Goal: Obtain resource: Download file/media

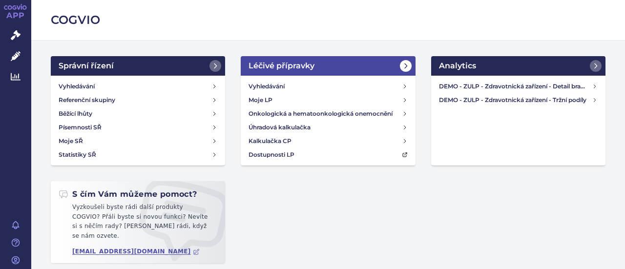
click at [404, 65] on icon at bounding box center [406, 66] width 8 height 8
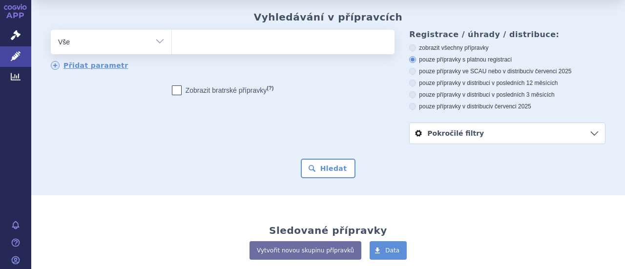
scroll to position [98, 0]
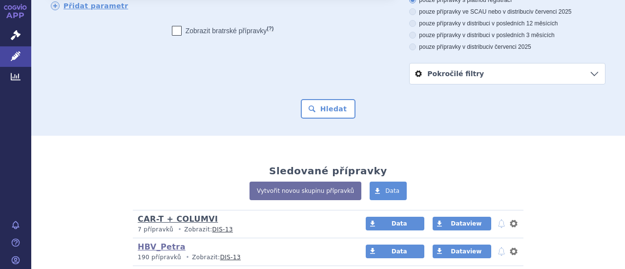
click at [182, 215] on link "CAR-T + COLUMVI" at bounding box center [178, 219] width 80 height 9
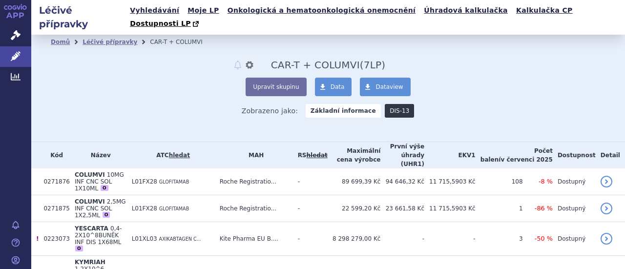
click at [390, 104] on link "DIS-13" at bounding box center [399, 111] width 29 height 14
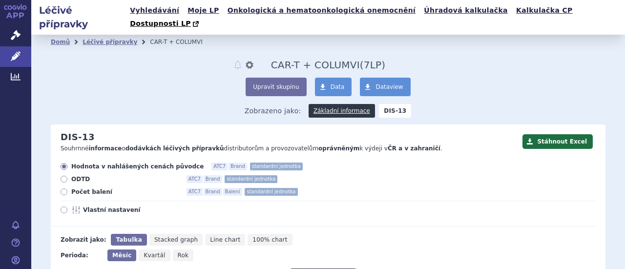
click at [64, 189] on icon at bounding box center [64, 192] width 7 height 7
click at [64, 190] on input "Počet balení ATC7 Brand Balení standardní jednotka" at bounding box center [65, 193] width 6 height 6
radio input "true"
click at [575, 134] on button "Stáhnout Excel" at bounding box center [558, 141] width 70 height 15
